Goal: Task Accomplishment & Management: Complete application form

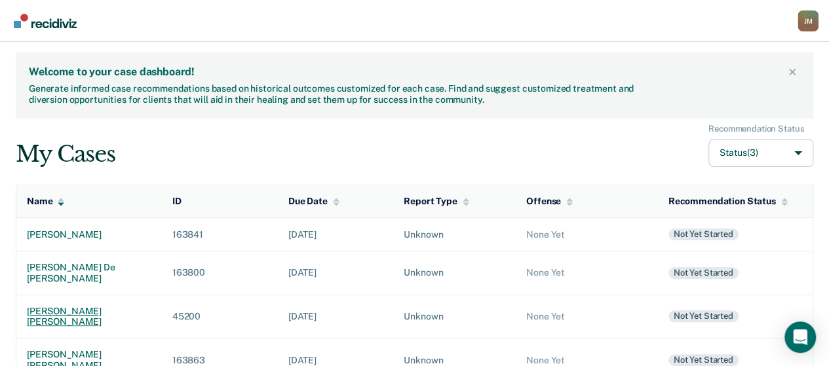
click at [106, 306] on div "[PERSON_NAME] [PERSON_NAME]" at bounding box center [89, 317] width 125 height 22
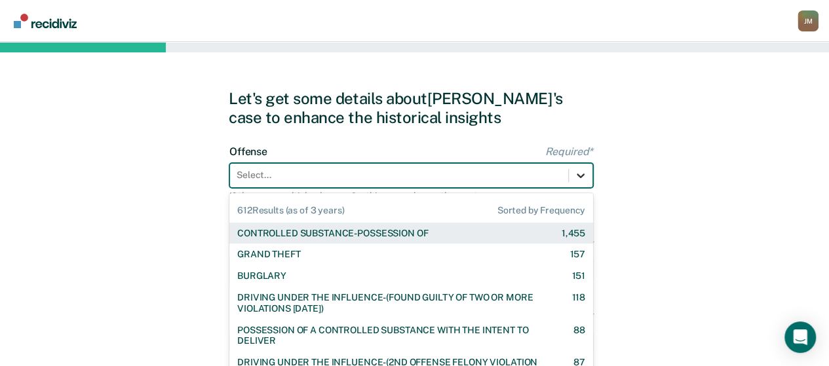
click at [587, 178] on div "612 results available. Use Up and Down to choose options, press Enter to select…" at bounding box center [411, 175] width 364 height 25
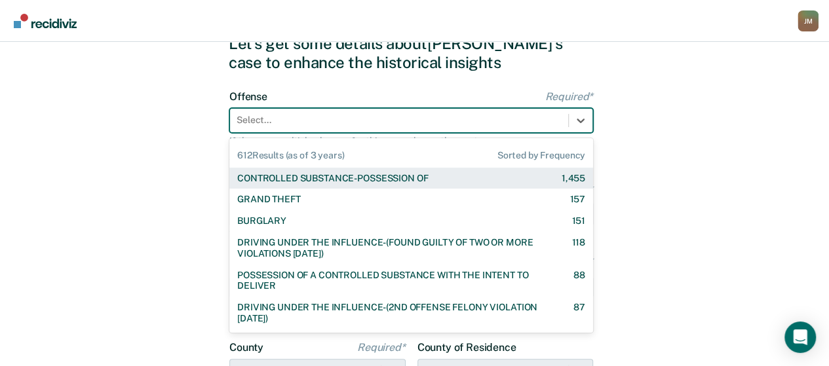
scroll to position [55, 0]
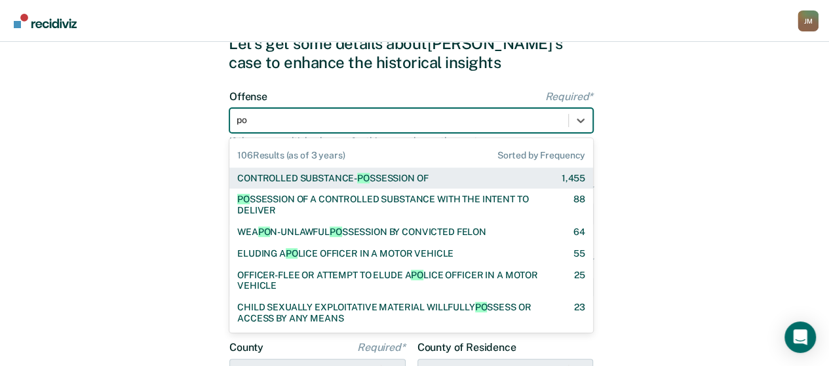
type input "pos"
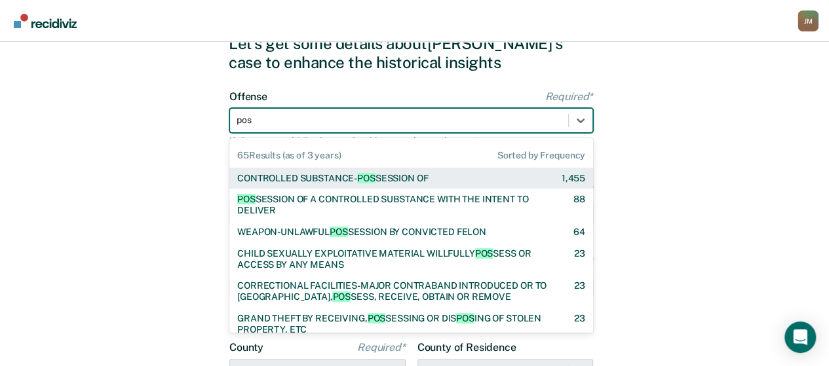
click at [343, 174] on div "CONTROLLED SUBSTANCE- POS SESSION OF" at bounding box center [332, 178] width 191 height 11
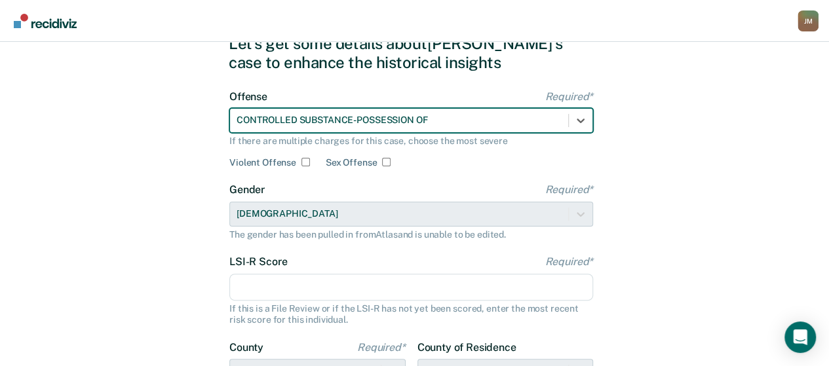
click at [244, 293] on input "LSI-R Score Required*" at bounding box center [411, 288] width 364 height 28
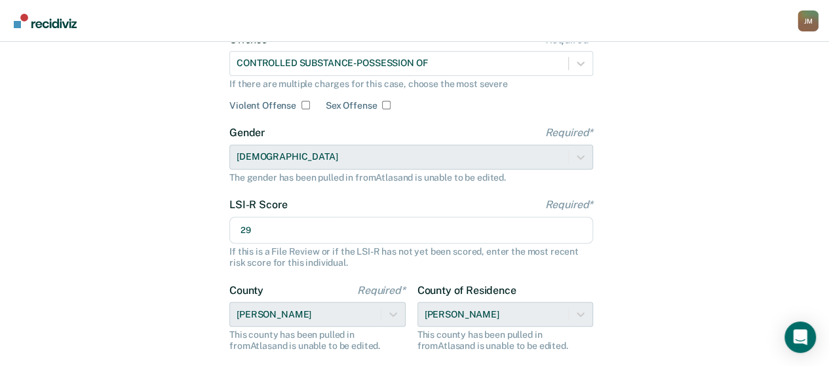
scroll to position [252, 0]
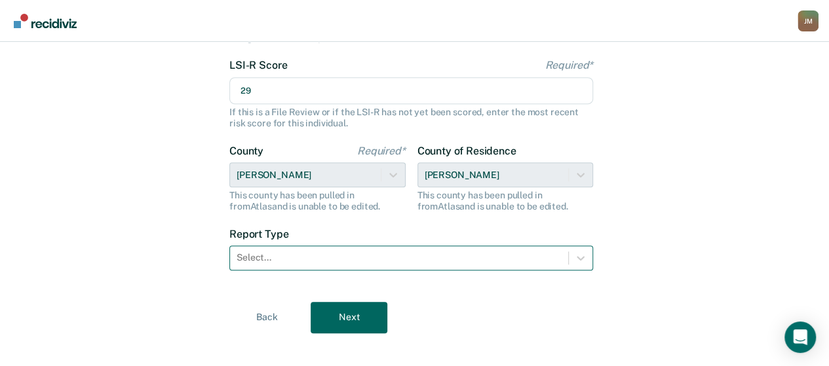
type input "29"
click at [332, 250] on div "Select..." at bounding box center [399, 257] width 338 height 19
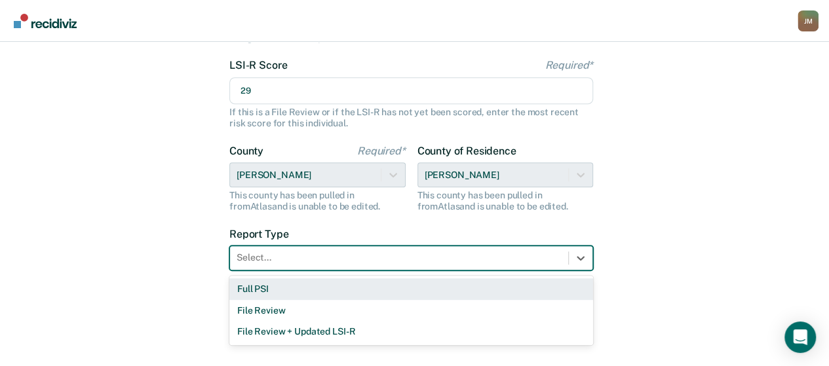
click at [265, 290] on div "Full PSI" at bounding box center [411, 290] width 364 height 22
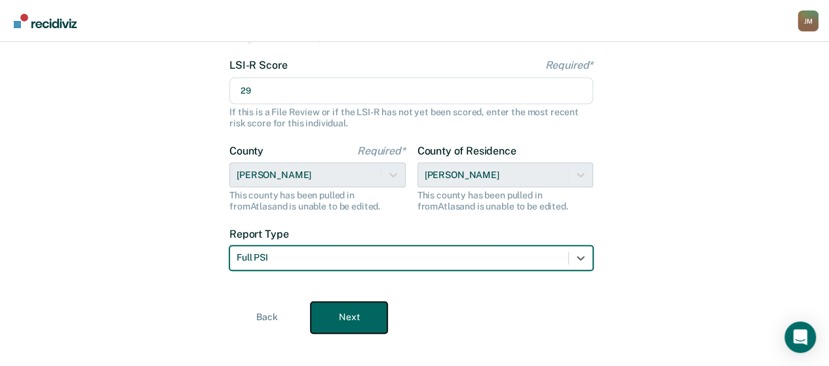
click at [358, 310] on button "Next" at bounding box center [349, 317] width 77 height 31
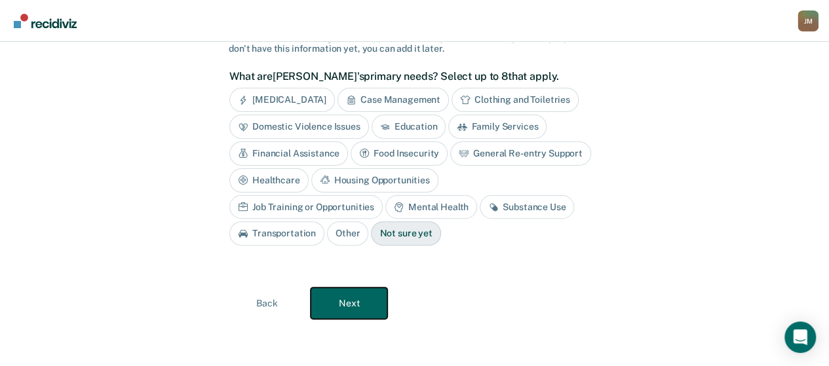
scroll to position [87, 0]
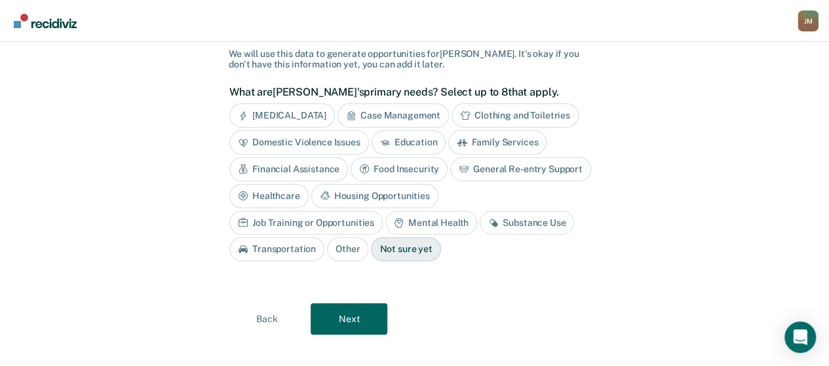
click at [398, 119] on div "Case Management" at bounding box center [393, 116] width 111 height 24
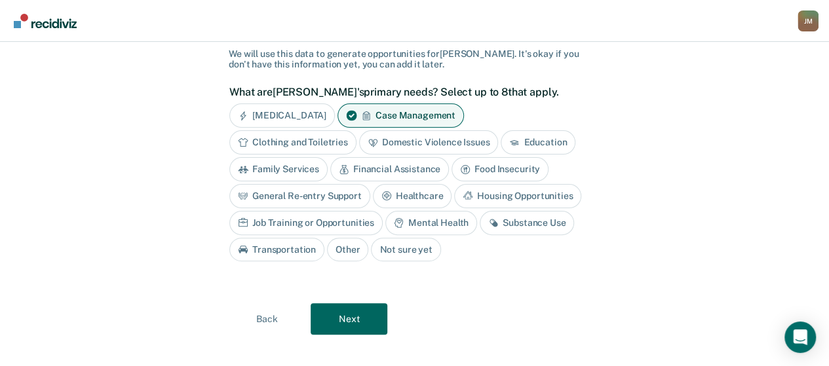
click at [397, 167] on div "Financial Assistance" at bounding box center [389, 169] width 119 height 24
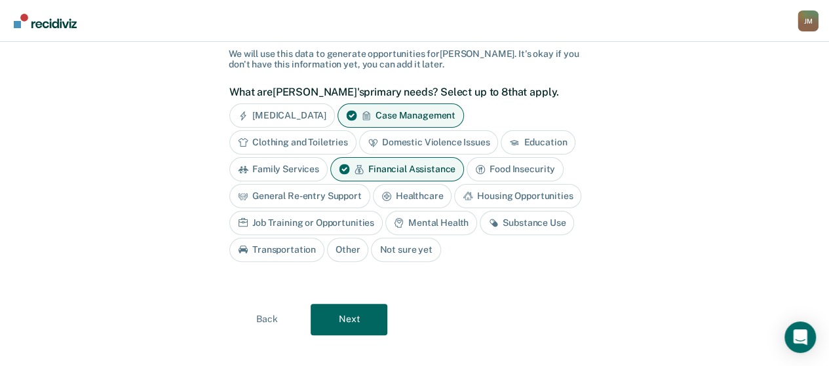
click at [427, 196] on div "Healthcare" at bounding box center [412, 196] width 79 height 24
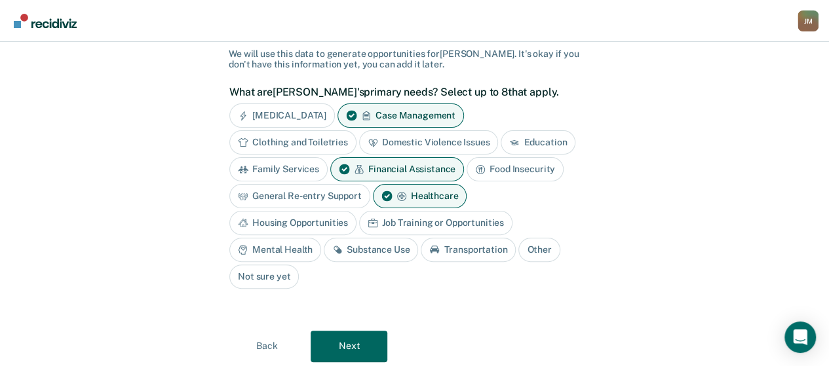
click at [357, 211] on div "Housing Opportunities" at bounding box center [292, 223] width 127 height 24
click at [290, 244] on div "Mental Health" at bounding box center [275, 250] width 92 height 24
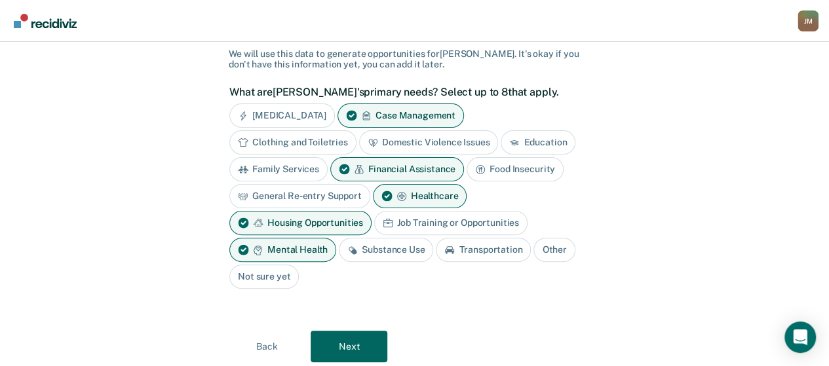
click at [385, 251] on div "Substance Use" at bounding box center [386, 250] width 94 height 24
click at [465, 222] on div "Job Training or Opportunities" at bounding box center [450, 223] width 153 height 24
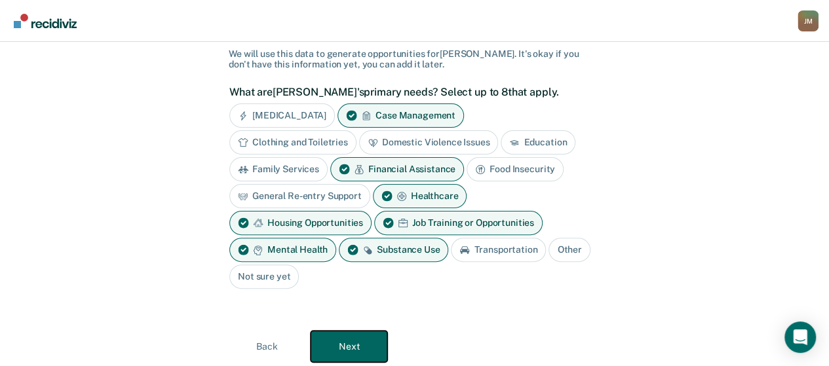
drag, startPoint x: 367, startPoint y: 339, endPoint x: 389, endPoint y: 263, distance: 78.6
click at [389, 263] on div "Gathering [PERSON_NAME]'s primary needs help pinpoint the best suited community…" at bounding box center [415, 182] width 372 height 423
click at [486, 250] on div "Transportation" at bounding box center [498, 250] width 95 height 24
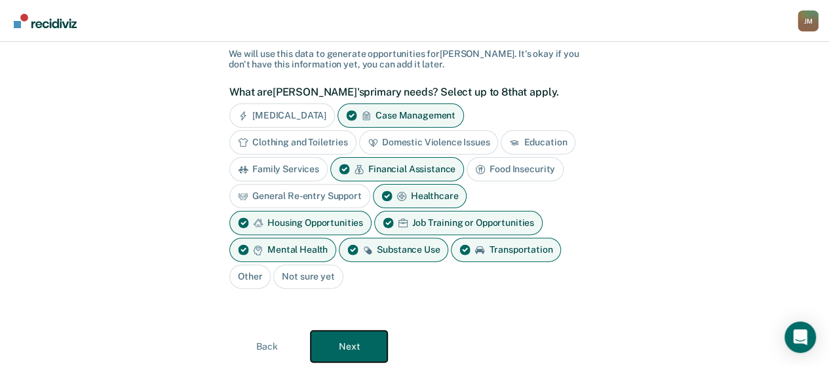
click at [375, 337] on button "Next" at bounding box center [349, 346] width 77 height 31
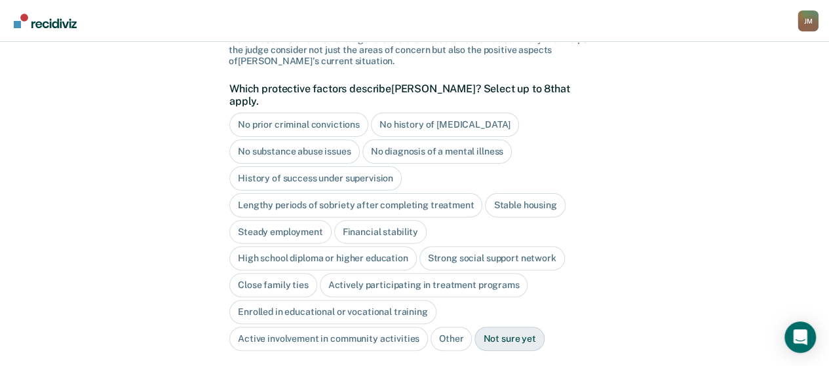
scroll to position [84, 0]
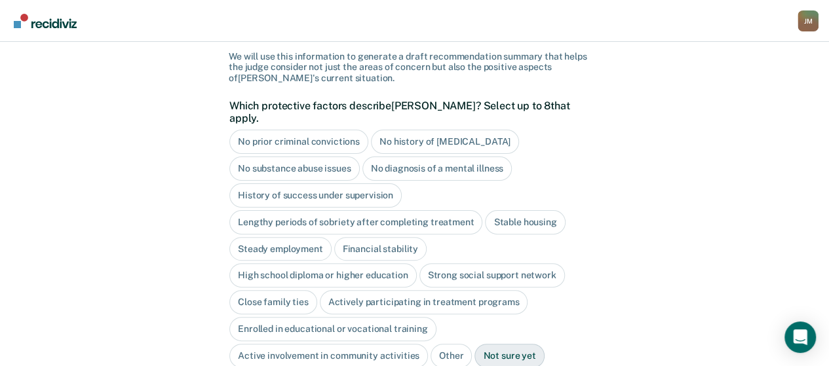
click at [282, 290] on div "Close family ties" at bounding box center [273, 302] width 88 height 24
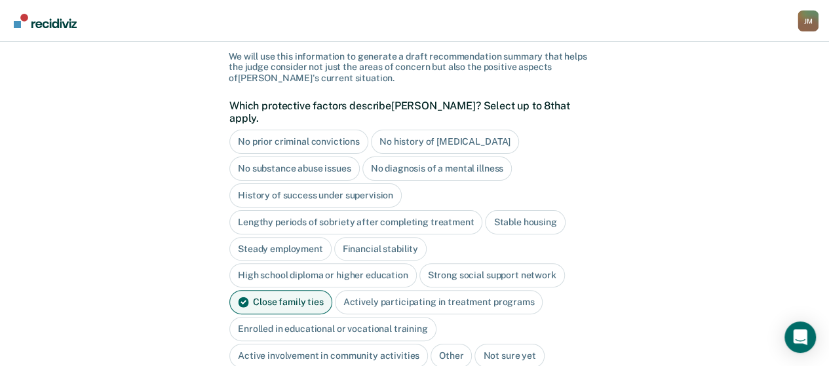
click at [308, 263] on div "High school diploma or higher education" at bounding box center [322, 275] width 187 height 24
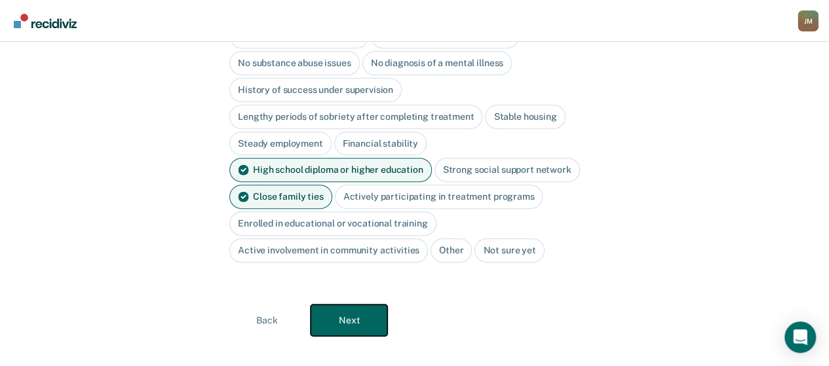
click at [357, 311] on button "Next" at bounding box center [349, 320] width 77 height 31
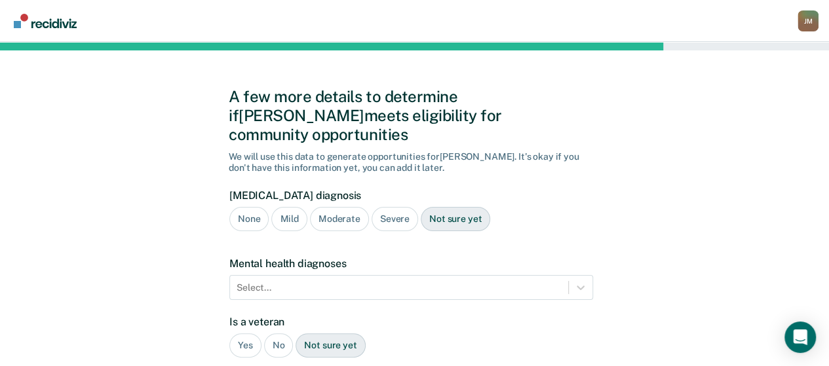
scroll to position [0, 0]
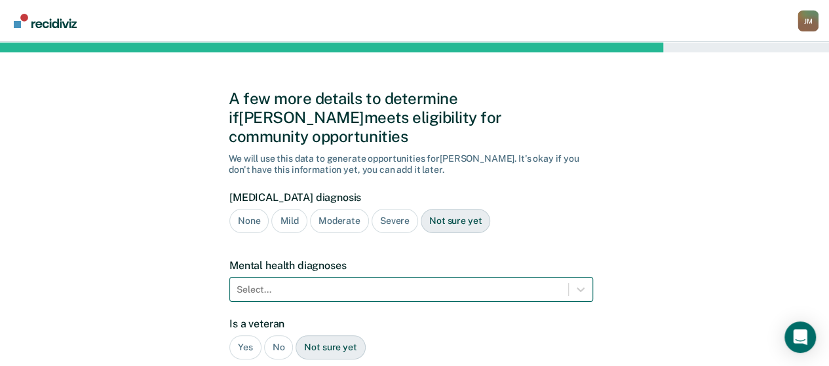
click at [341, 277] on div "Select..." at bounding box center [411, 289] width 364 height 25
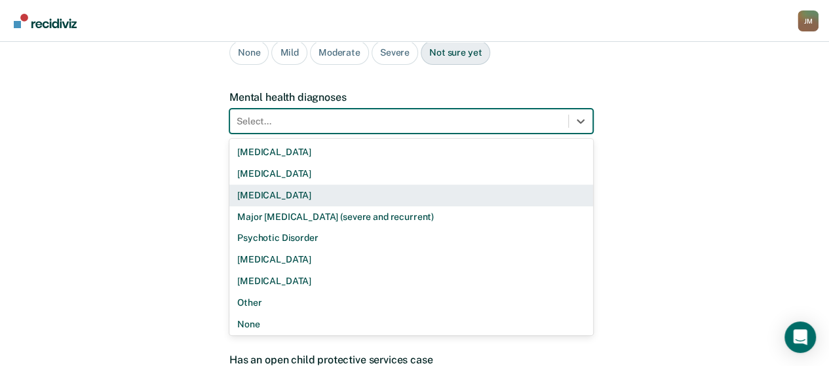
scroll to position [189, 0]
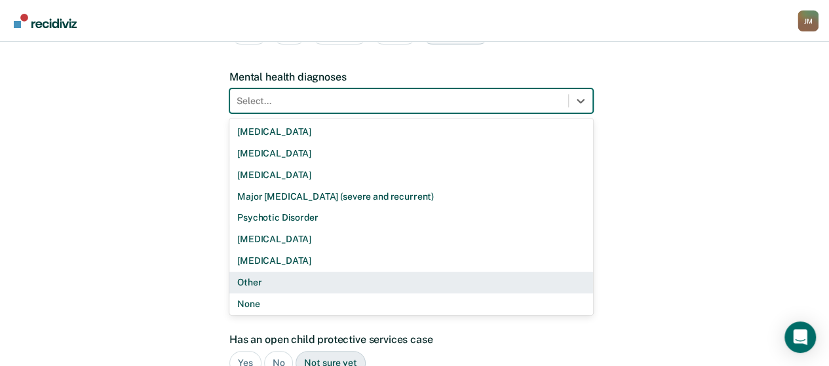
click at [297, 272] on div "Other" at bounding box center [411, 283] width 364 height 22
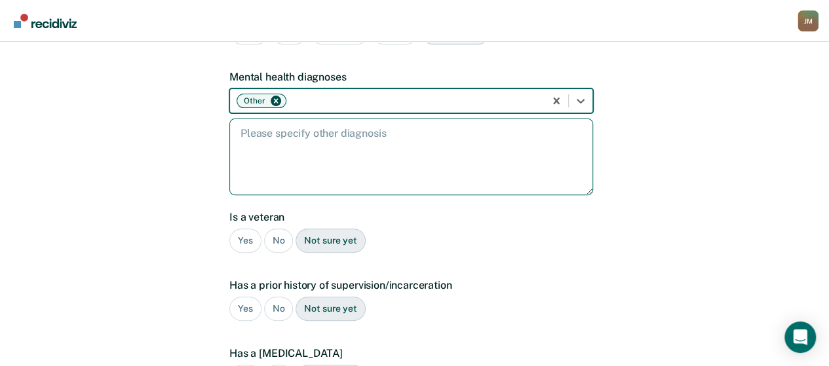
click at [266, 121] on textarea at bounding box center [411, 157] width 364 height 77
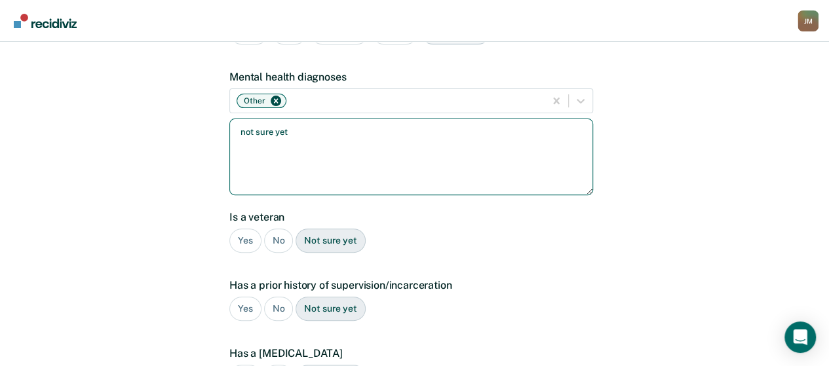
type textarea "not sure yet"
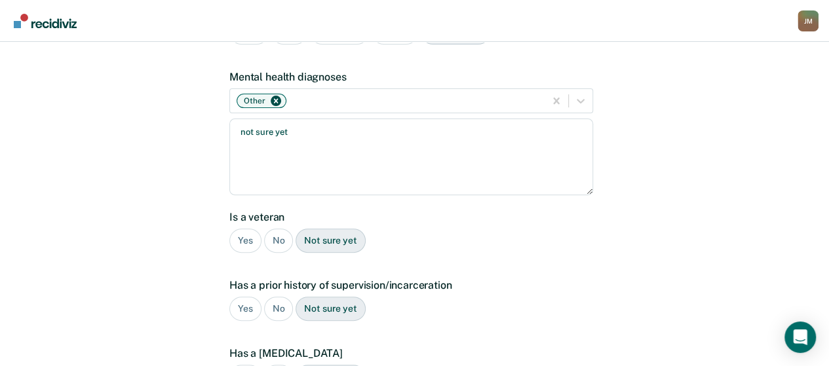
click at [277, 229] on div "No" at bounding box center [278, 241] width 29 height 24
click at [250, 297] on div "Yes" at bounding box center [245, 309] width 32 height 24
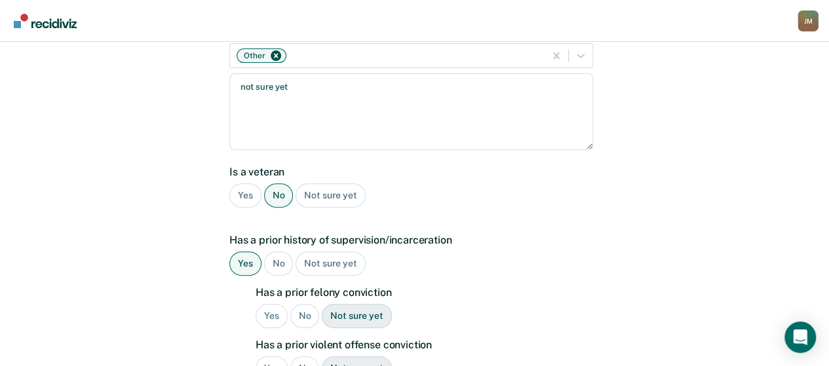
scroll to position [254, 0]
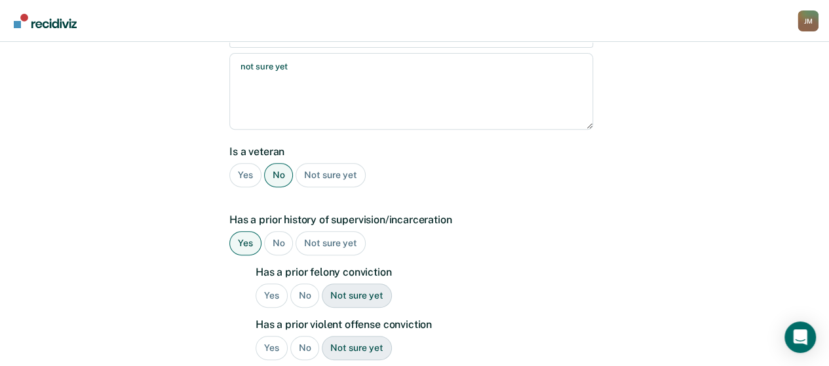
click at [274, 284] on div "Yes" at bounding box center [272, 296] width 32 height 24
click at [276, 336] on div "Yes" at bounding box center [272, 348] width 32 height 24
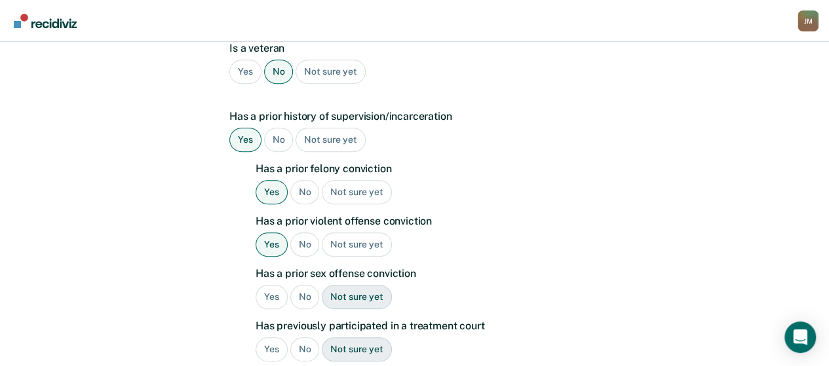
scroll to position [385, 0]
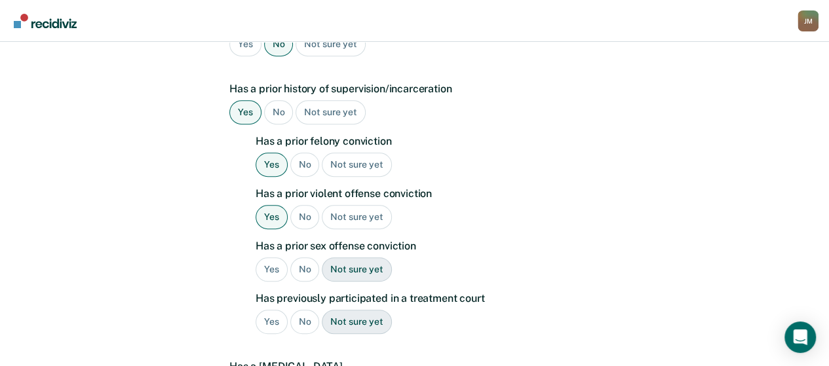
click at [281, 258] on div "Yes" at bounding box center [272, 270] width 32 height 24
click at [308, 205] on div "No" at bounding box center [304, 217] width 29 height 24
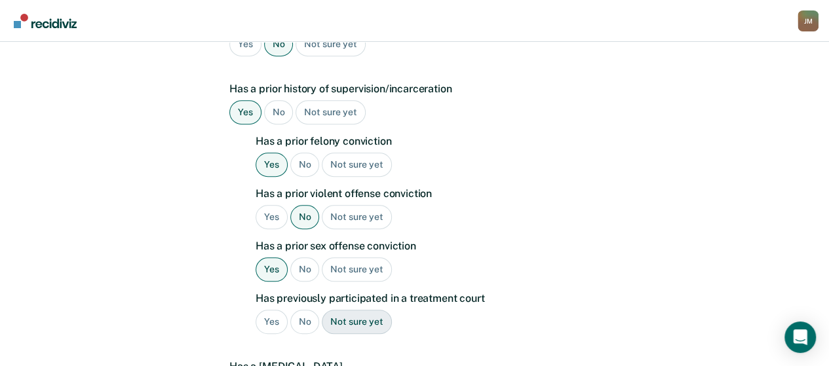
scroll to position [451, 0]
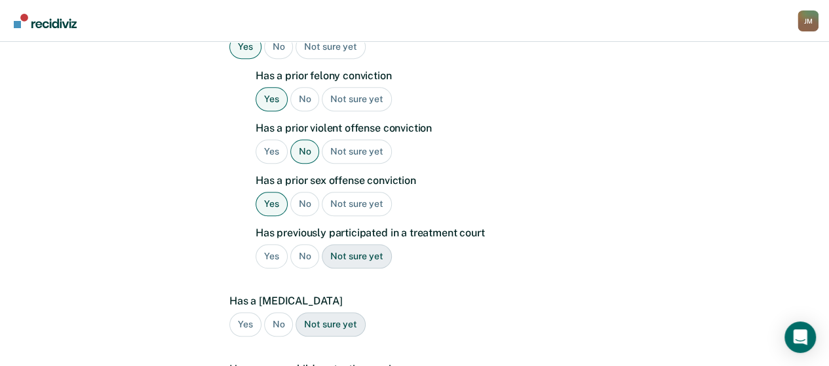
click at [308, 244] on div "No" at bounding box center [304, 256] width 29 height 24
click at [277, 313] on div "No" at bounding box center [278, 325] width 29 height 24
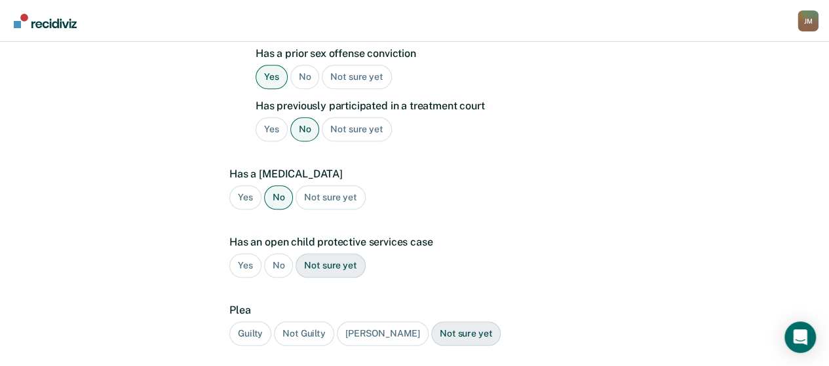
scroll to position [582, 0]
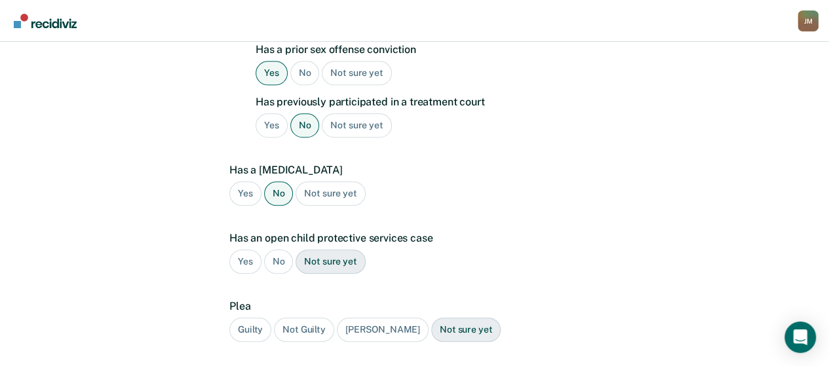
click at [281, 250] on div "No" at bounding box center [278, 262] width 29 height 24
click at [260, 318] on div "Guilty" at bounding box center [250, 330] width 42 height 24
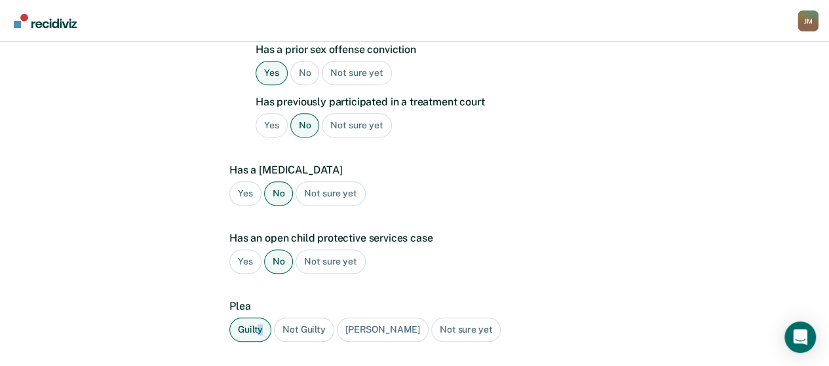
scroll to position [648, 0]
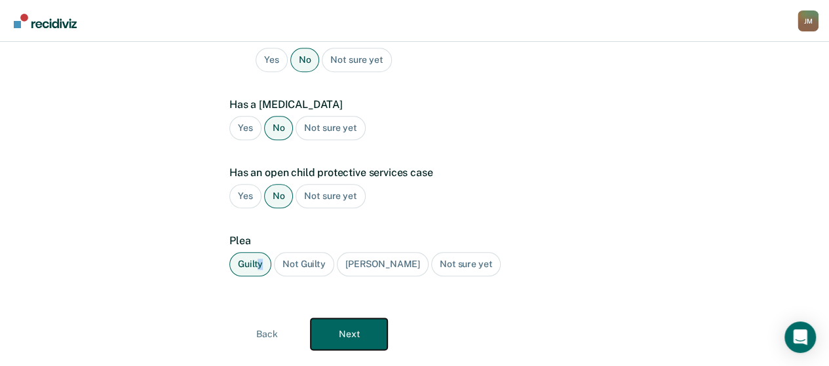
click at [355, 319] on button "Next" at bounding box center [349, 334] width 77 height 31
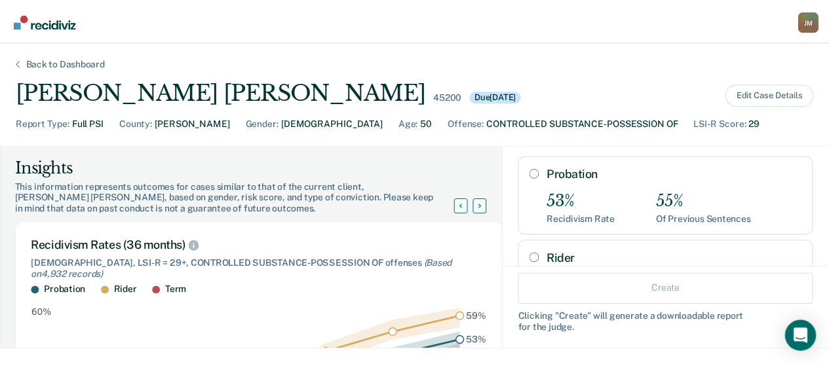
scroll to position [127, 0]
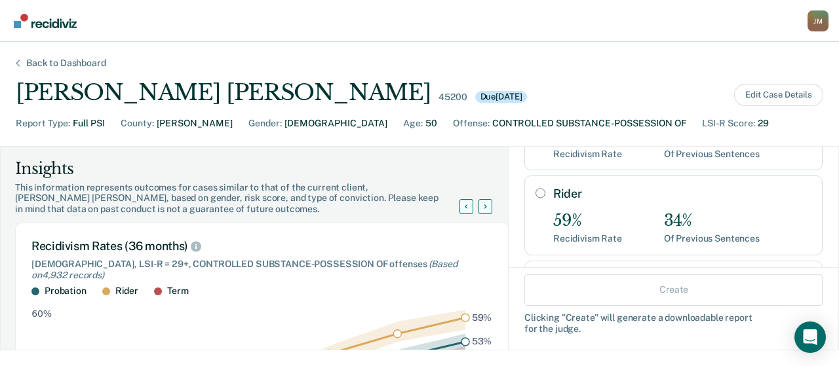
click at [535, 188] on input "Rider" at bounding box center [540, 193] width 10 height 10
radio input "true"
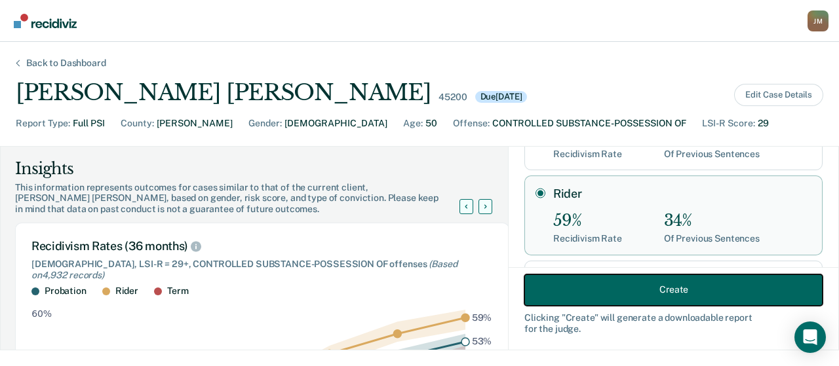
click at [641, 284] on button "Create" at bounding box center [673, 289] width 298 height 31
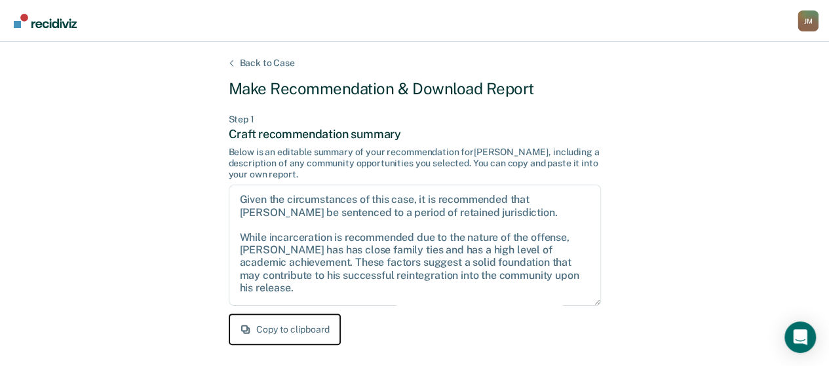
click at [303, 336] on button "Copy to clipboard" at bounding box center [285, 329] width 112 height 31
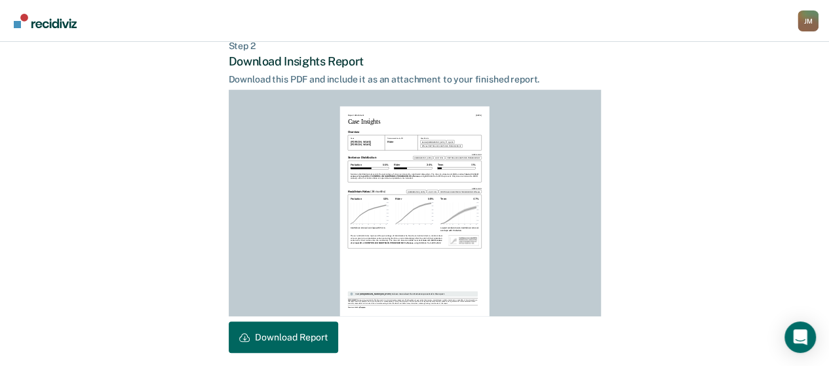
scroll to position [380, 0]
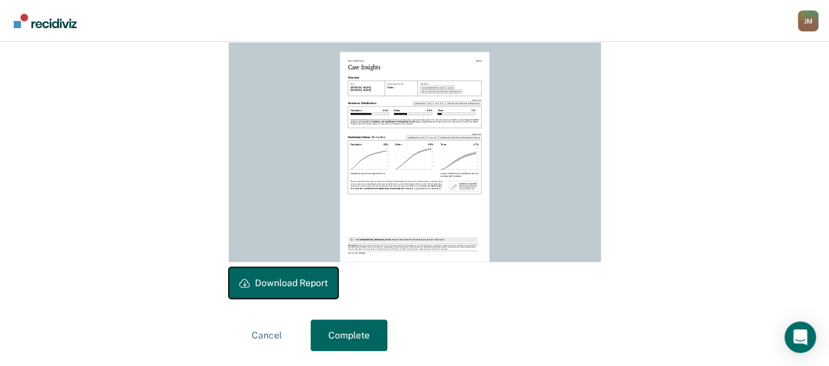
click at [315, 282] on button "Download Report" at bounding box center [283, 282] width 109 height 31
click at [288, 286] on button "Download Report" at bounding box center [283, 282] width 109 height 31
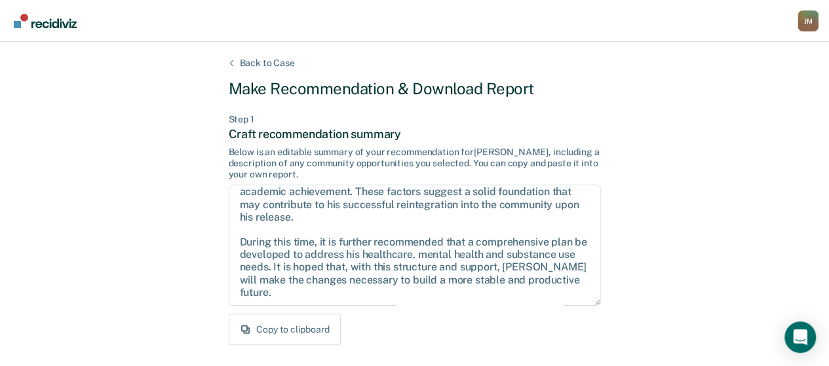
click at [281, 60] on div "Back to Case" at bounding box center [267, 63] width 87 height 11
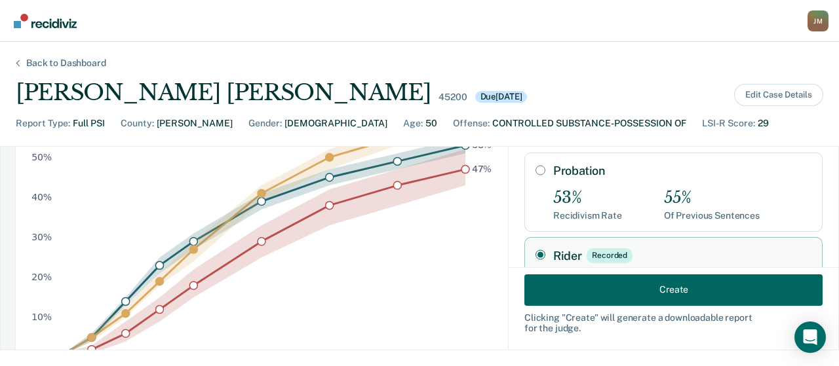
scroll to position [131, 0]
